Goal: Find specific page/section: Find specific page/section

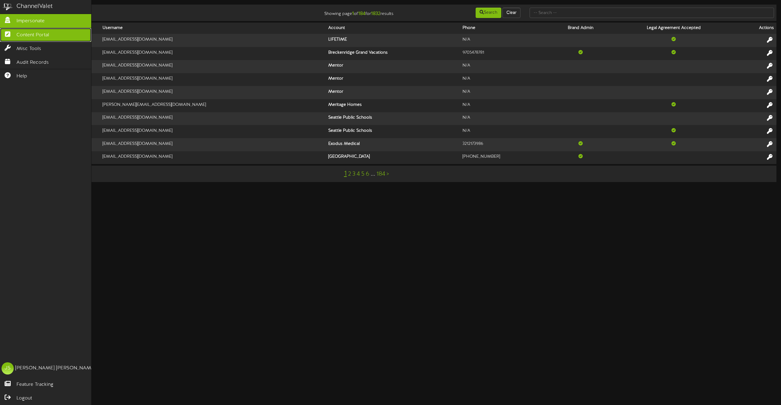
click at [22, 35] on span "Content Portal" at bounding box center [32, 35] width 33 height 7
